Goal: Obtain resource: Obtain resource

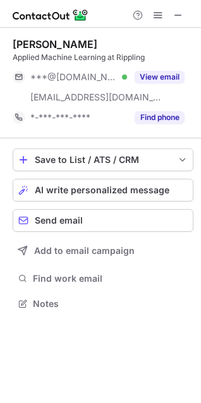
scroll to position [295, 201]
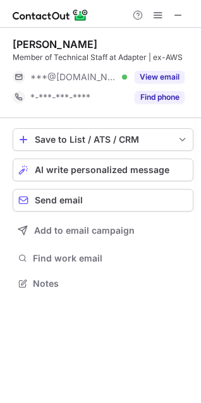
scroll to position [275, 201]
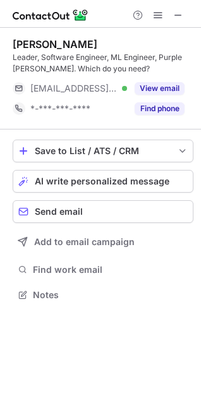
scroll to position [286, 201]
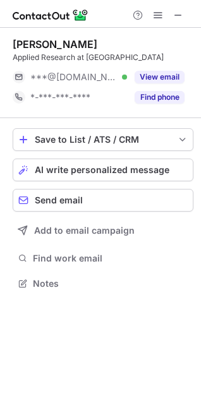
scroll to position [275, 201]
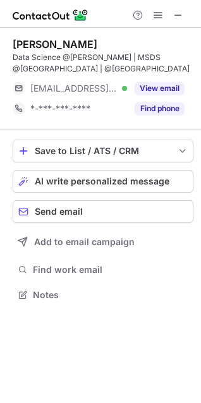
scroll to position [286, 201]
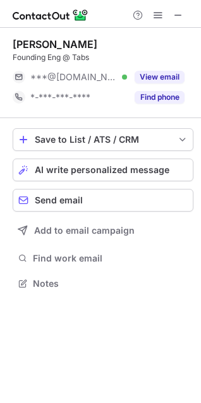
scroll to position [275, 201]
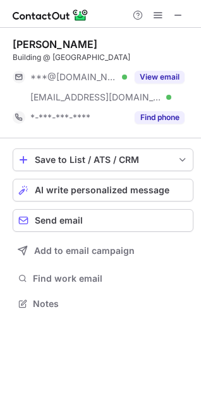
scroll to position [295, 201]
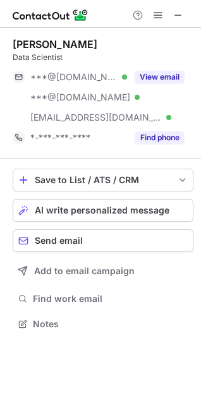
scroll to position [315, 201]
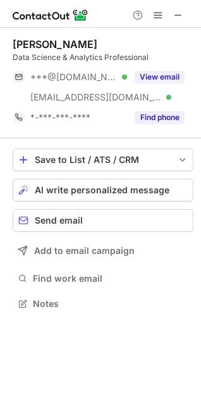
scroll to position [295, 201]
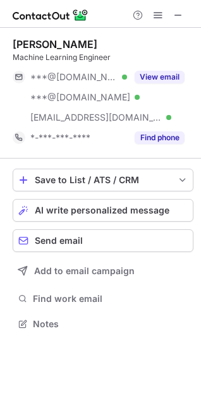
scroll to position [315, 201]
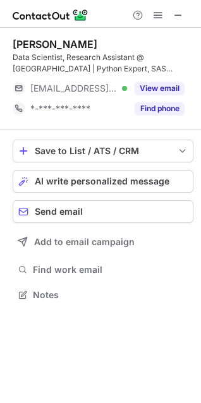
scroll to position [286, 201]
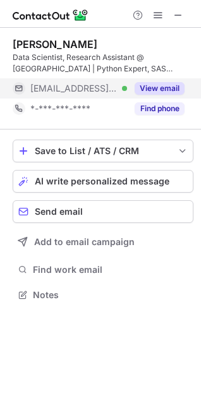
click at [156, 87] on button "View email" at bounding box center [159, 88] width 50 height 13
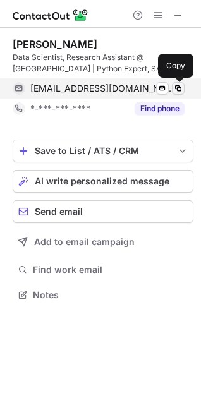
click at [176, 86] on span at bounding box center [178, 88] width 10 height 10
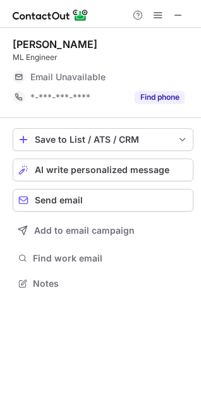
scroll to position [275, 201]
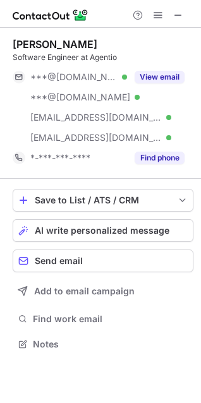
scroll to position [335, 201]
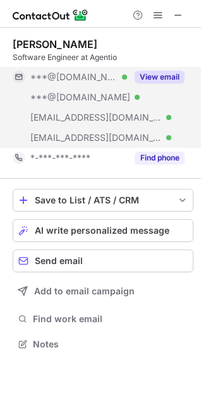
click at [154, 73] on button "View email" at bounding box center [159, 77] width 50 height 13
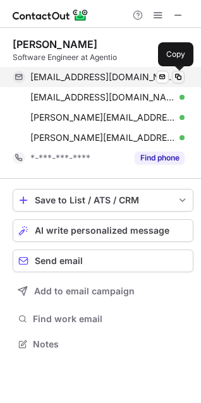
click at [179, 76] on span at bounding box center [178, 77] width 10 height 10
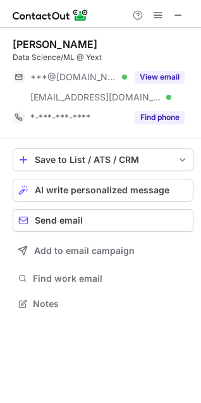
scroll to position [295, 201]
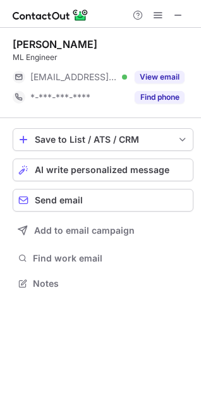
scroll to position [275, 201]
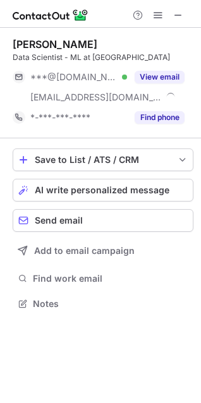
scroll to position [295, 201]
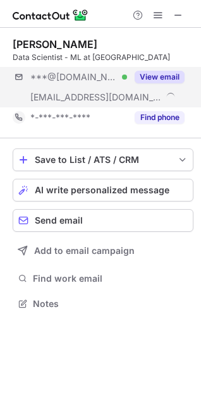
click at [157, 79] on button "View email" at bounding box center [159, 77] width 50 height 13
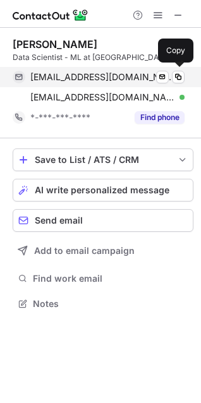
click at [83, 76] on span "alanjai99@gmail.com" at bounding box center [102, 76] width 145 height 11
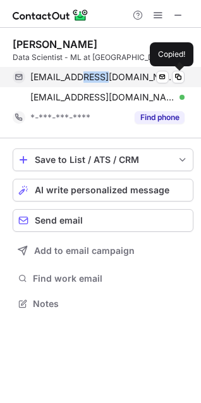
click at [83, 76] on span "alanjai99@gmail.com" at bounding box center [102, 76] width 145 height 11
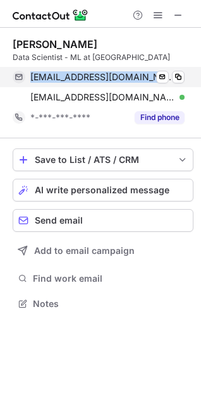
copy span "alanjai99@gmail.com"
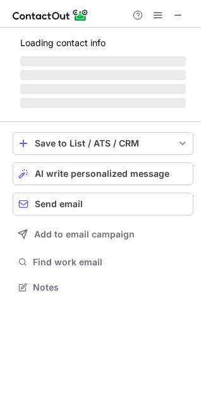
scroll to position [278, 201]
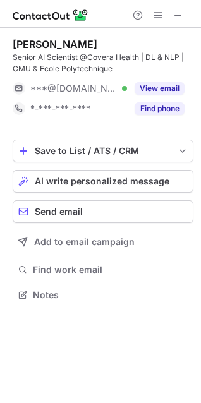
scroll to position [286, 201]
